Goal: Information Seeking & Learning: Learn about a topic

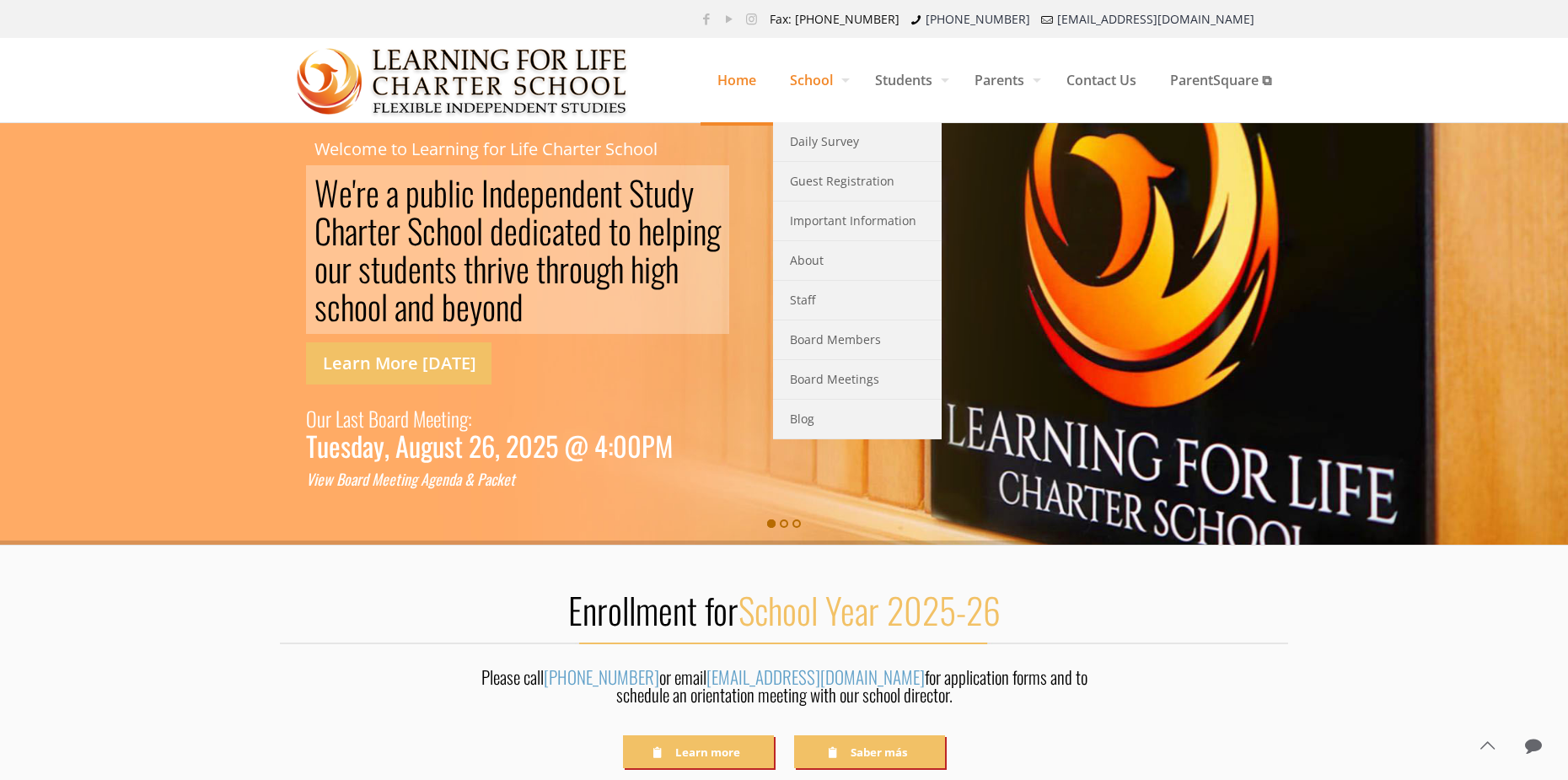
click at [812, 85] on span "School" at bounding box center [815, 80] width 85 height 51
click at [845, 194] on link "Guest Registration" at bounding box center [857, 182] width 169 height 40
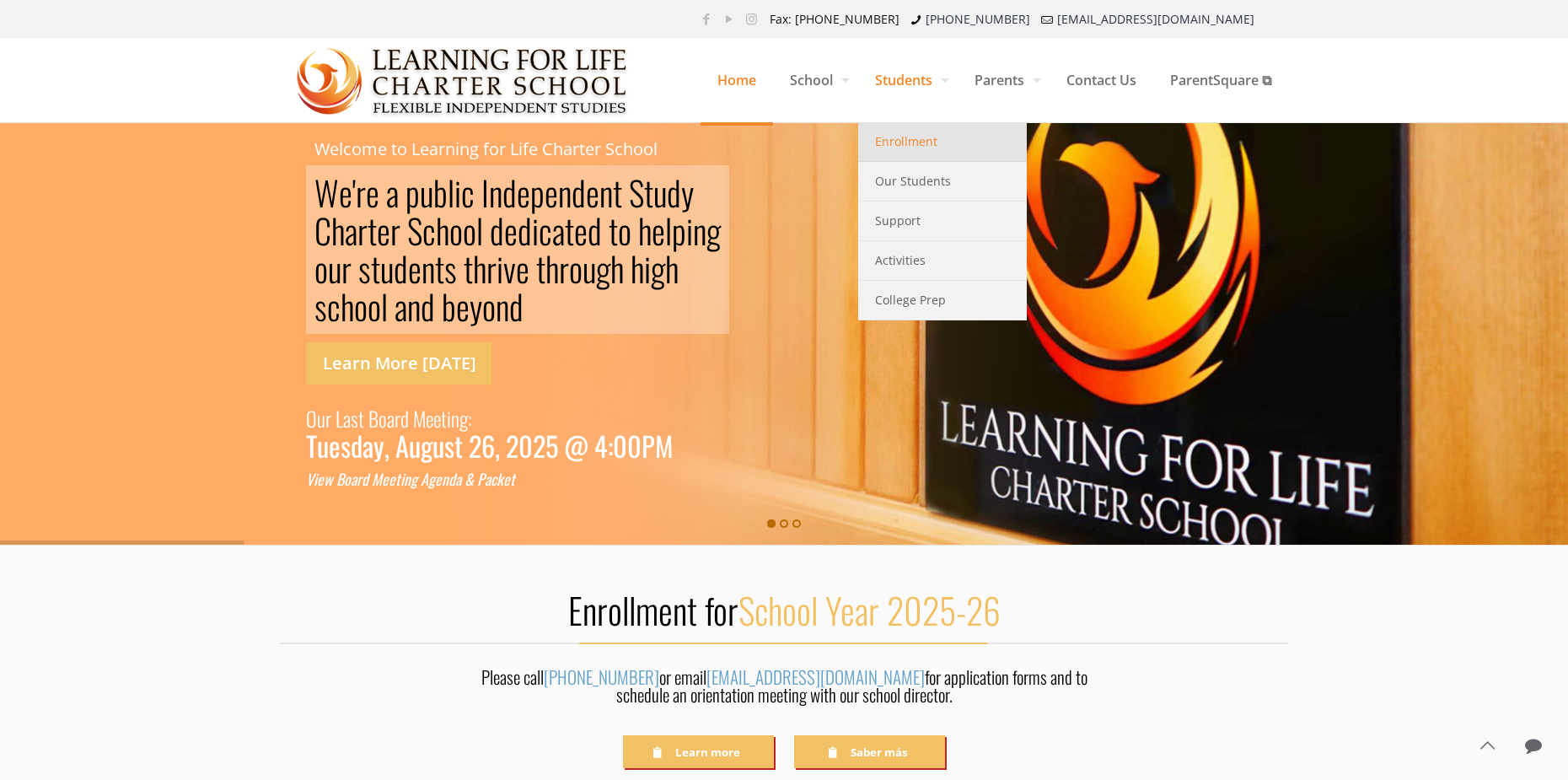
click at [933, 133] on link "Enrollment" at bounding box center [943, 143] width 169 height 40
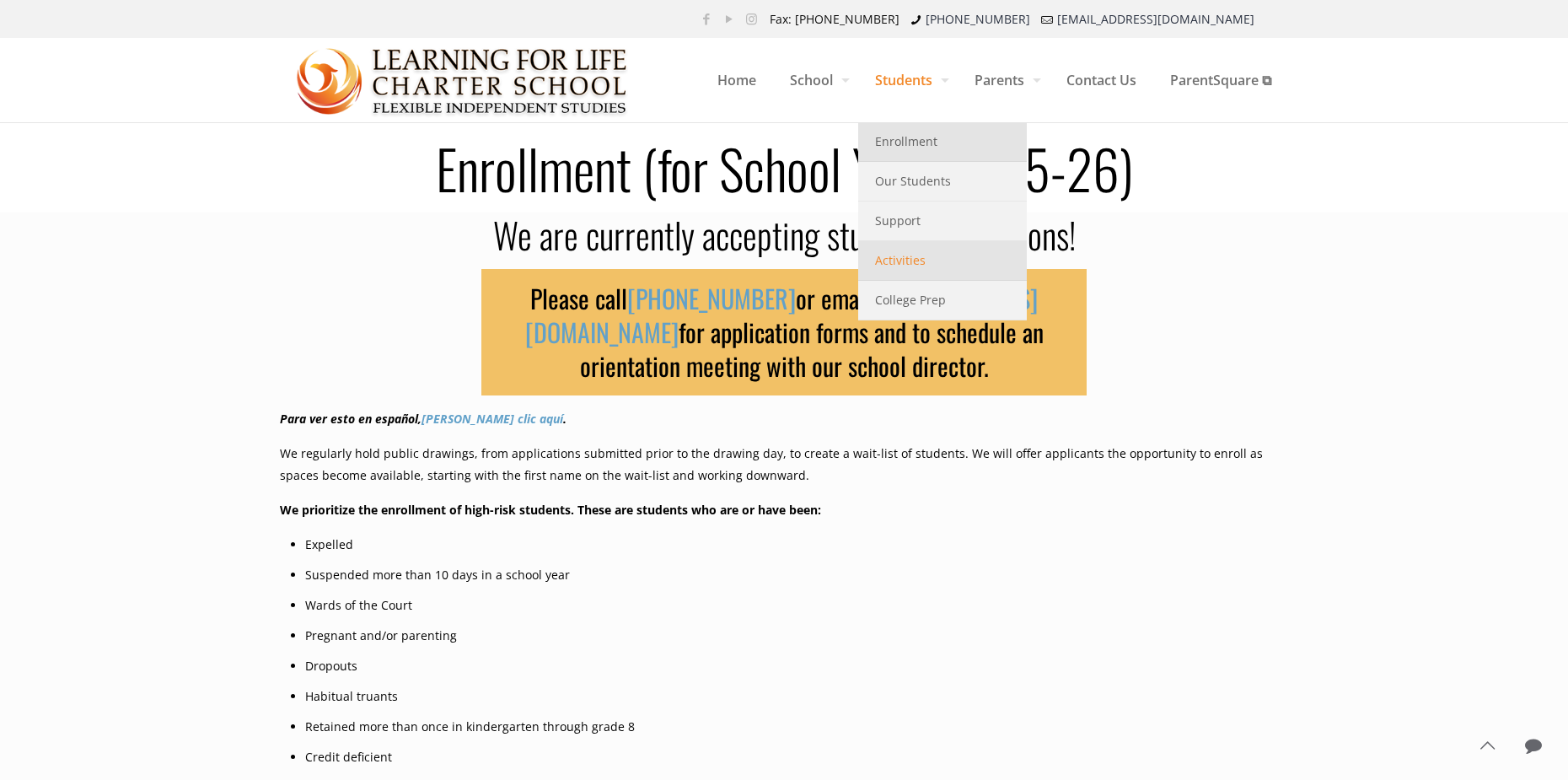
click at [896, 265] on span "Activities" at bounding box center [901, 260] width 51 height 22
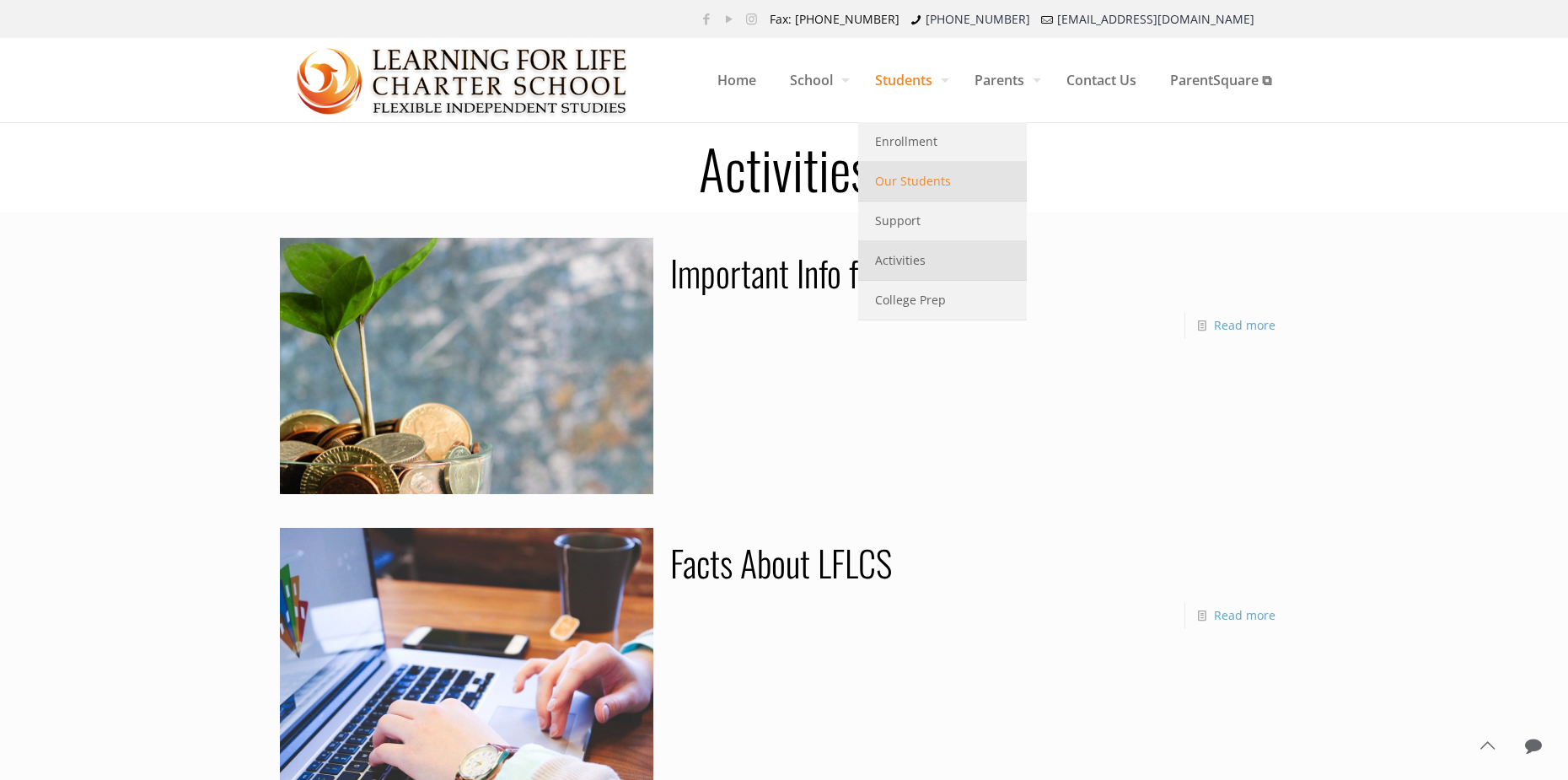
click at [917, 179] on span "Our Students" at bounding box center [914, 182] width 76 height 22
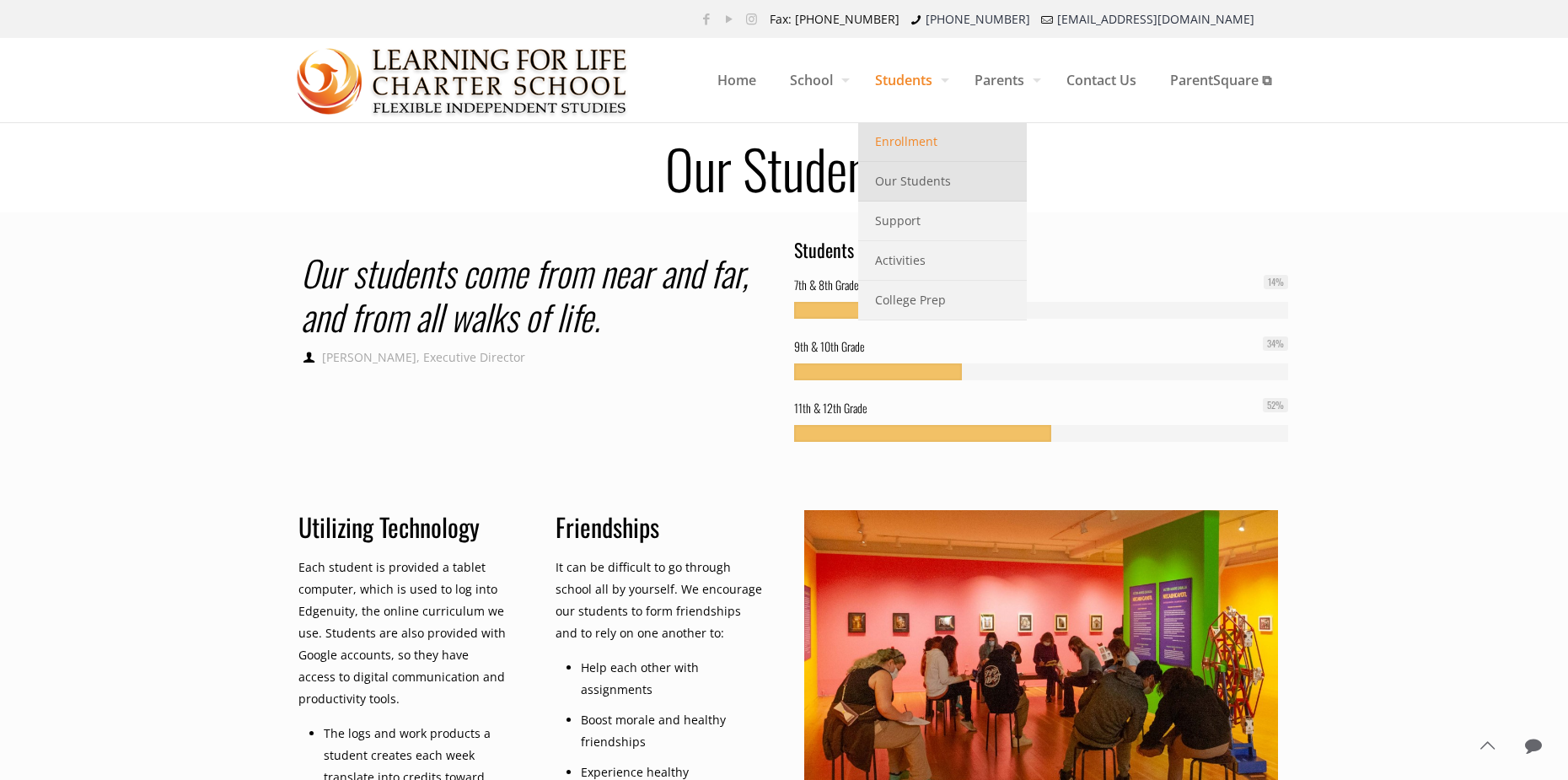
click at [891, 133] on span "Enrollment" at bounding box center [907, 142] width 63 height 22
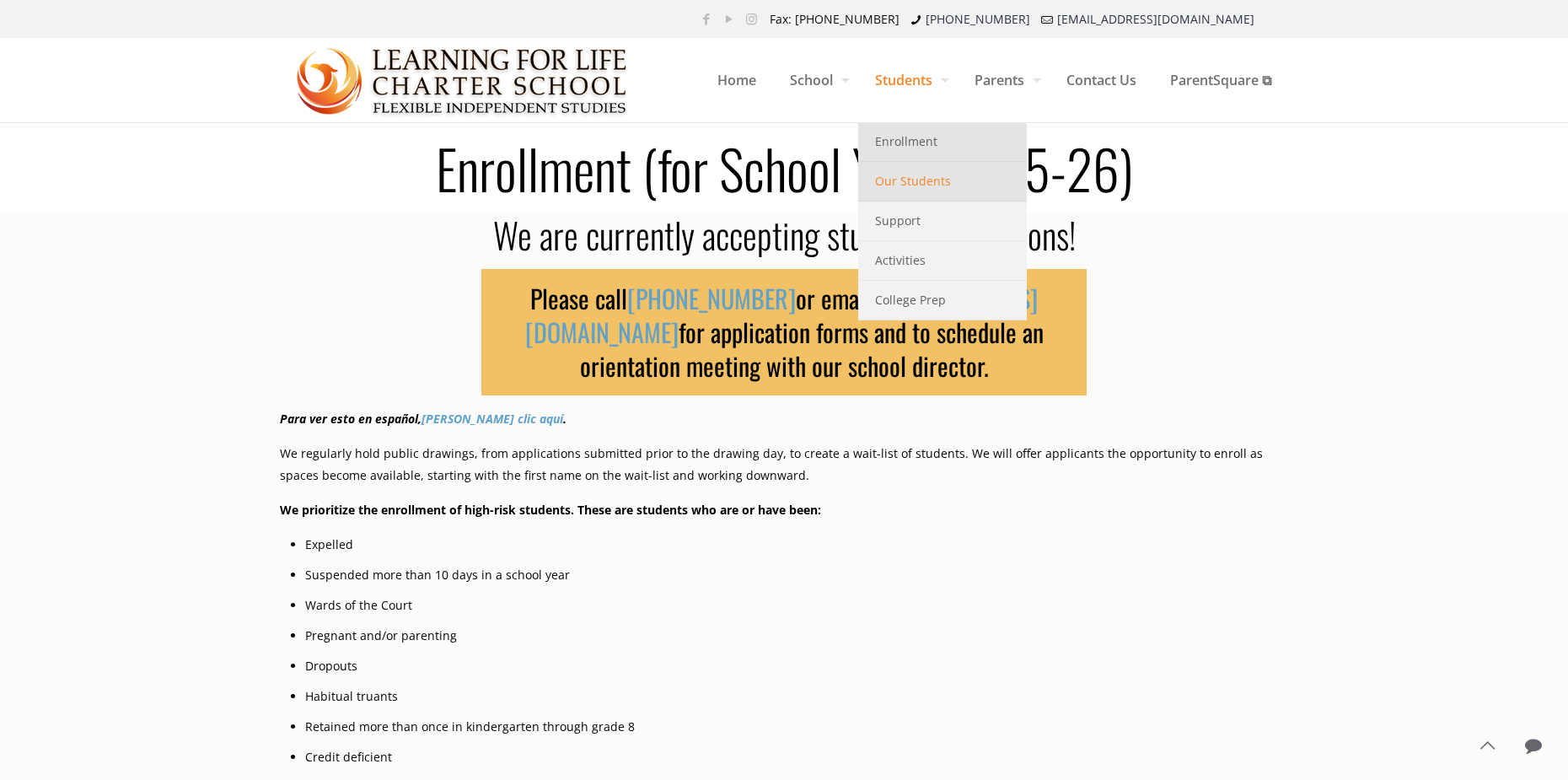
click at [892, 178] on span "Our Students" at bounding box center [914, 182] width 76 height 22
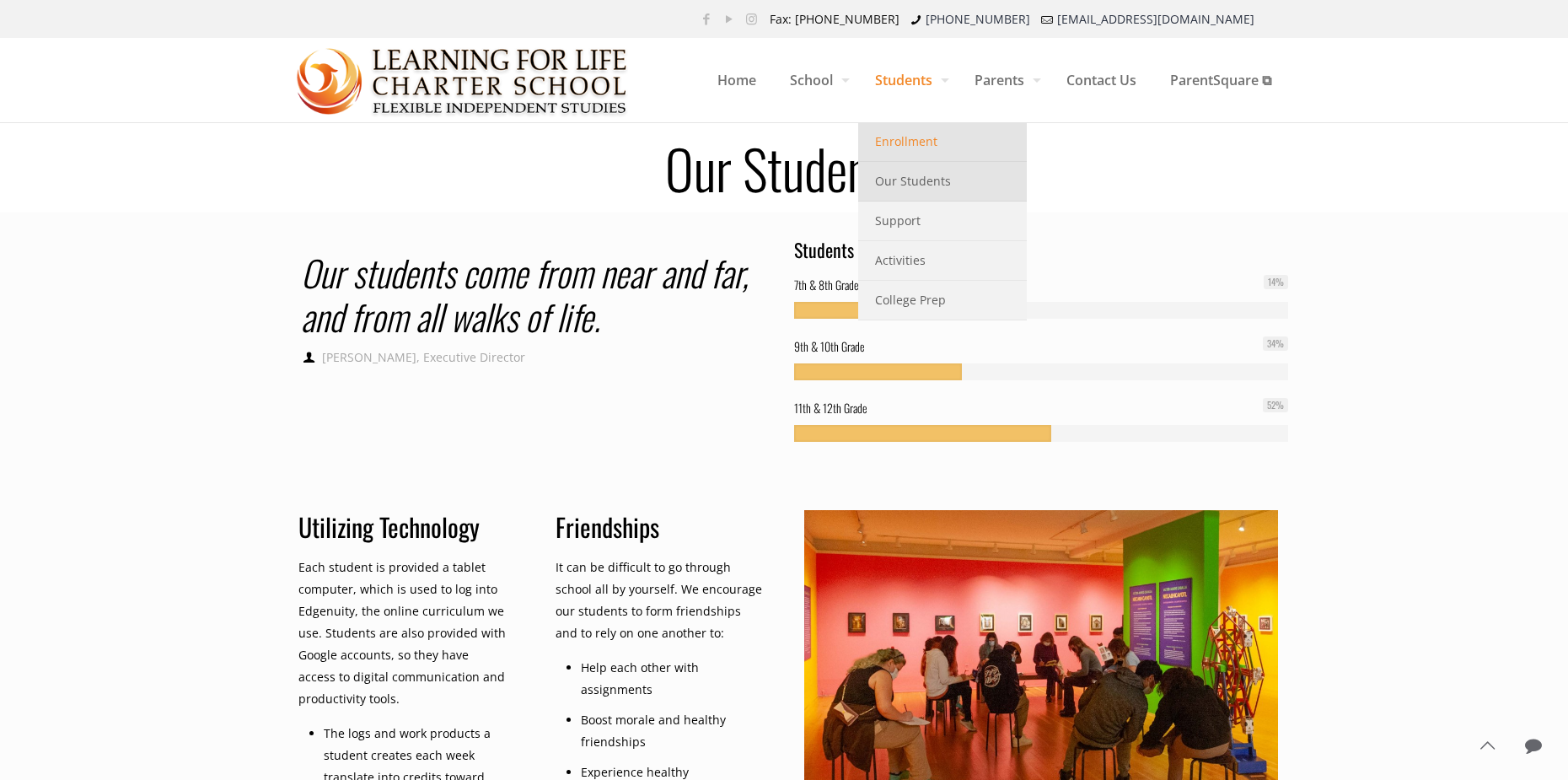
click at [883, 157] on link "Enrollment" at bounding box center [943, 143] width 169 height 40
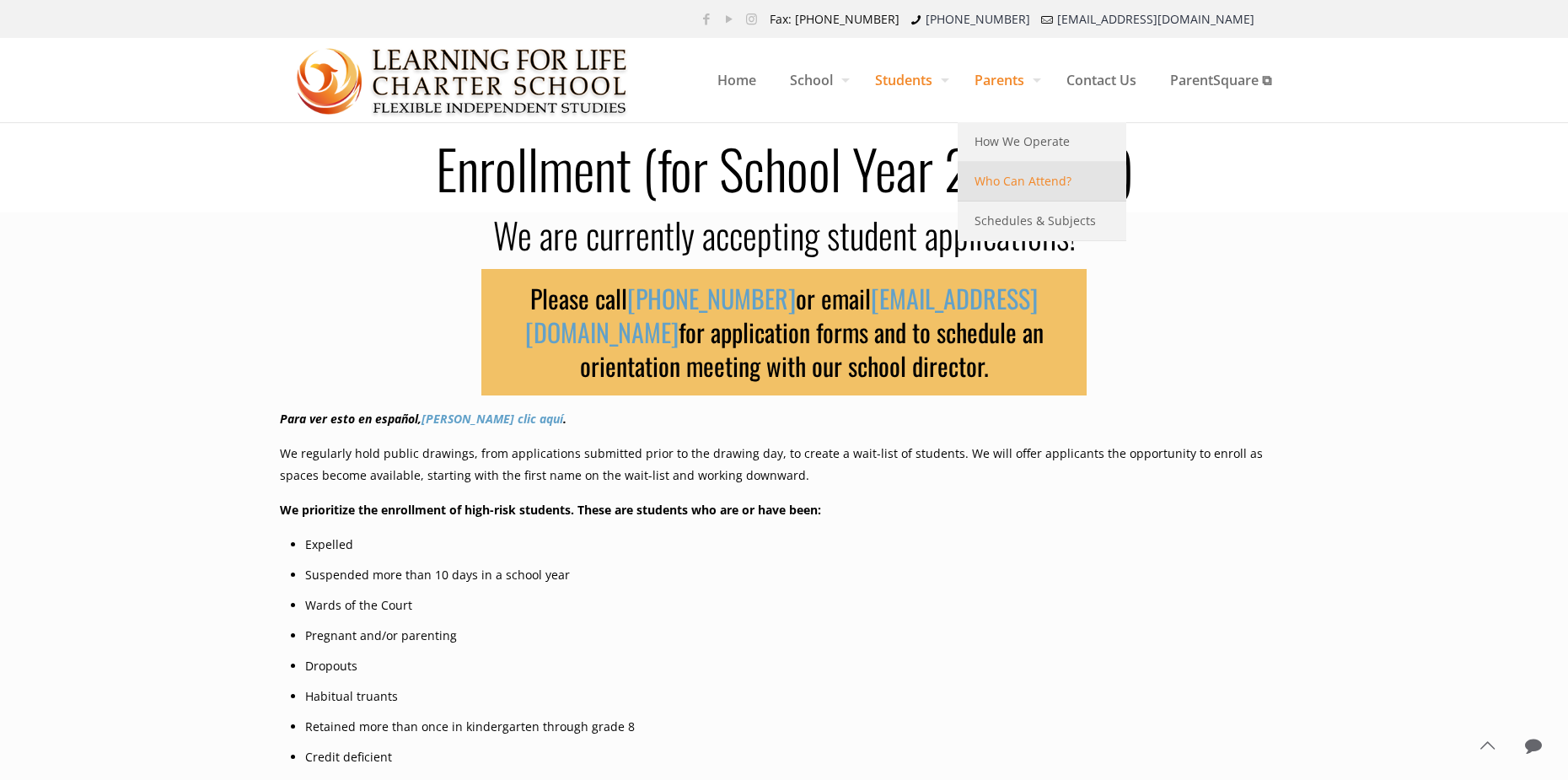
click at [1019, 185] on span "Who Can Attend?" at bounding box center [1022, 182] width 97 height 22
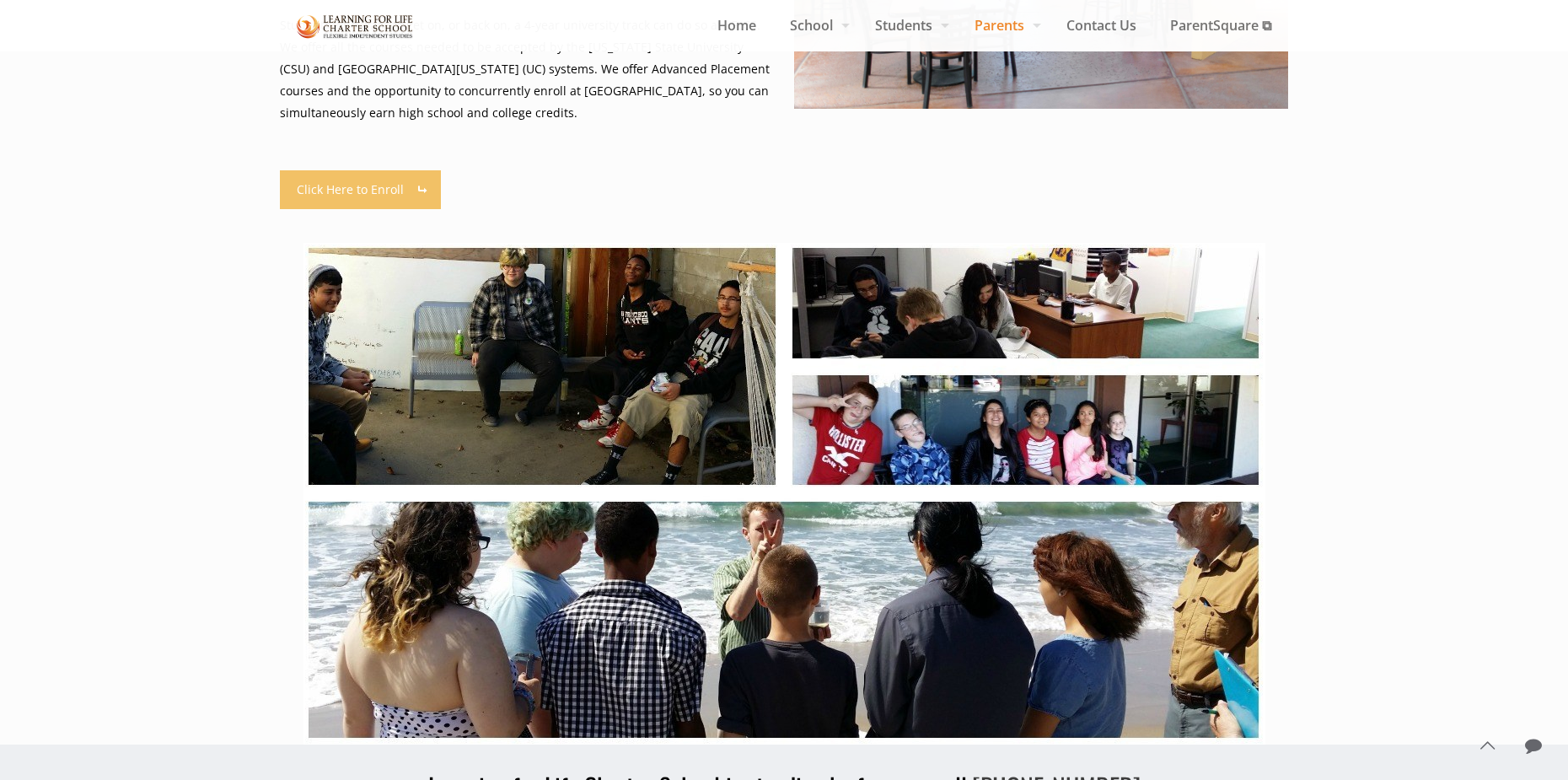
scroll to position [506, 0]
